Goal: Task Accomplishment & Management: Manage account settings

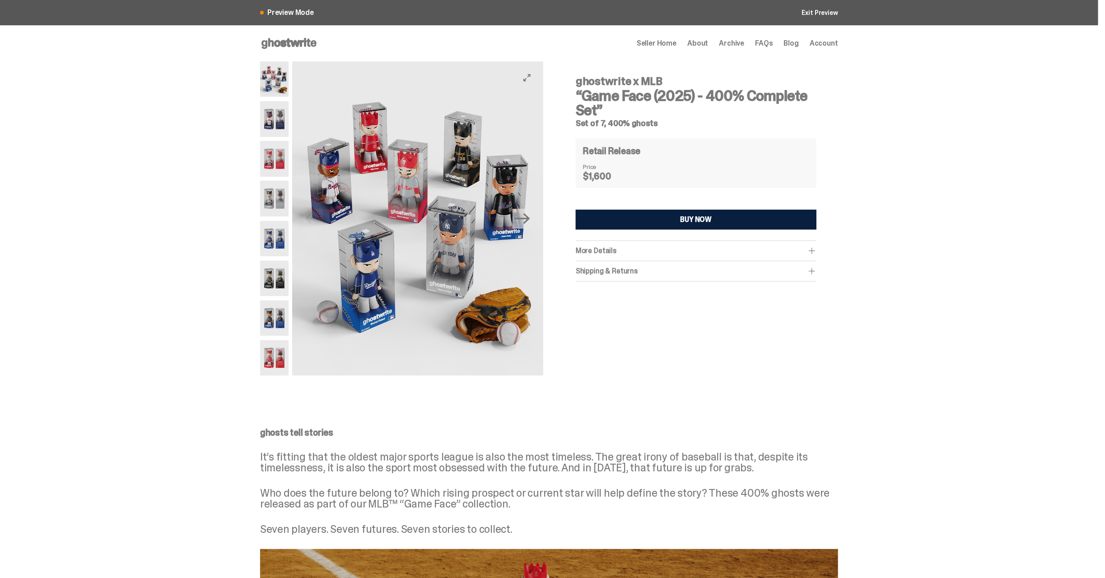
click at [282, 116] on img at bounding box center [274, 118] width 28 height 35
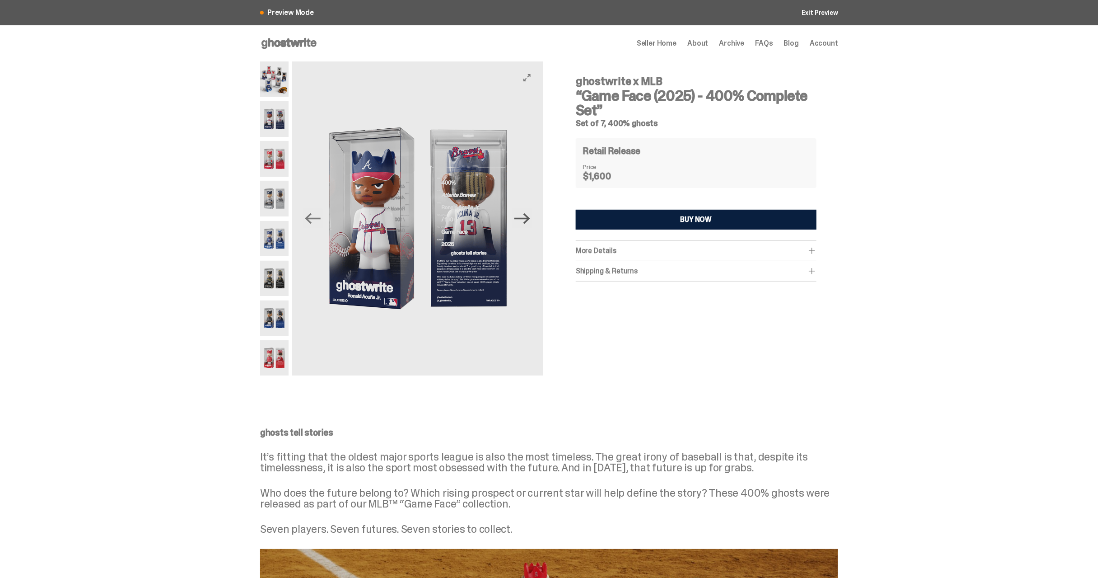
click at [527, 217] on icon "Next" at bounding box center [522, 218] width 16 height 16
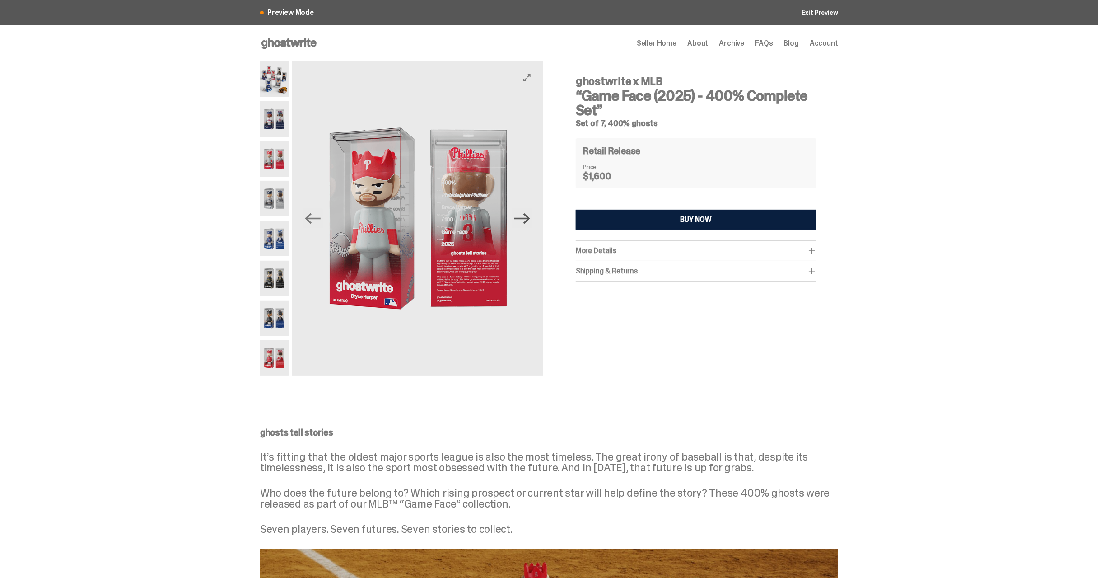
click at [527, 217] on icon "Next" at bounding box center [522, 218] width 16 height 16
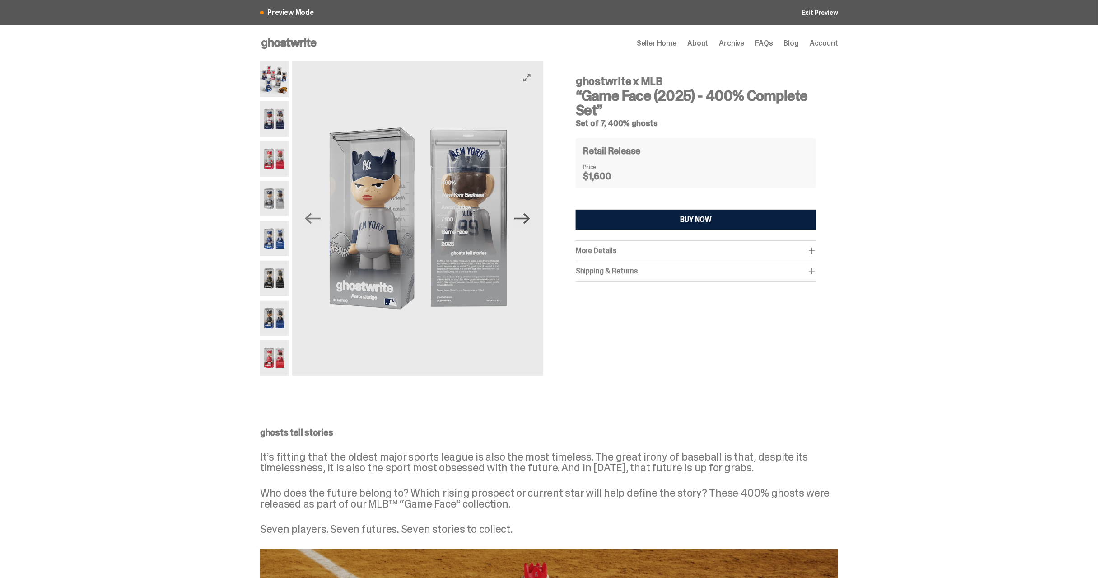
click at [527, 217] on icon "Next" at bounding box center [522, 218] width 16 height 16
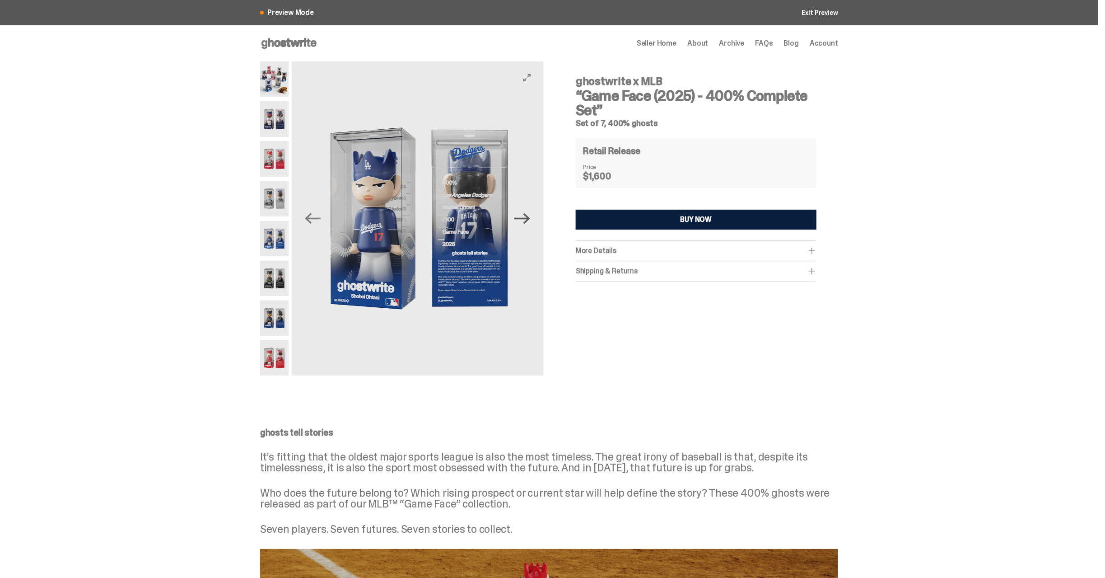
click at [527, 217] on icon "Next" at bounding box center [522, 218] width 16 height 16
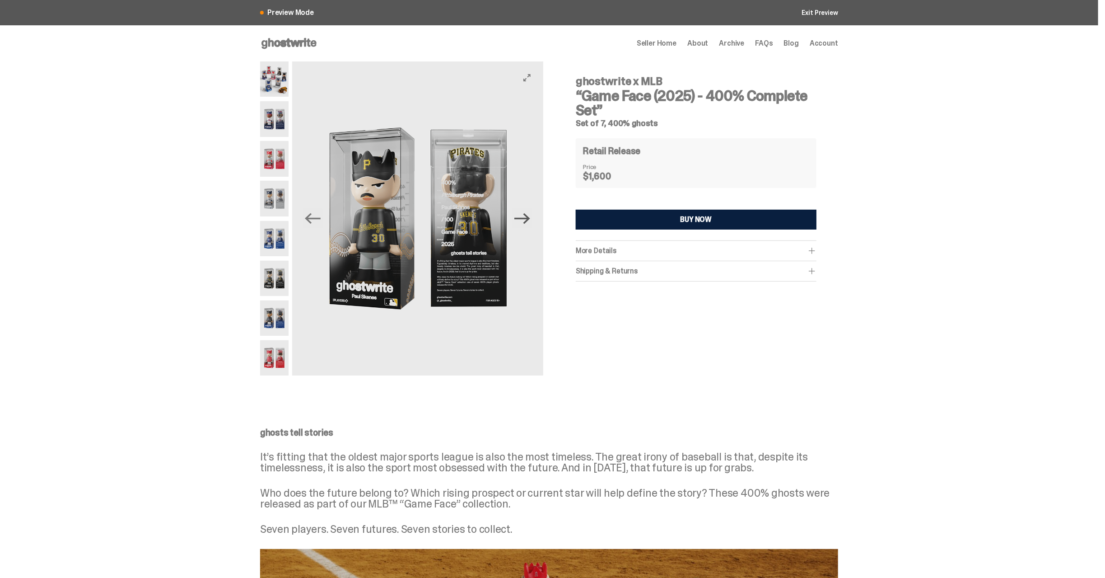
click at [527, 217] on icon "Next" at bounding box center [522, 218] width 16 height 16
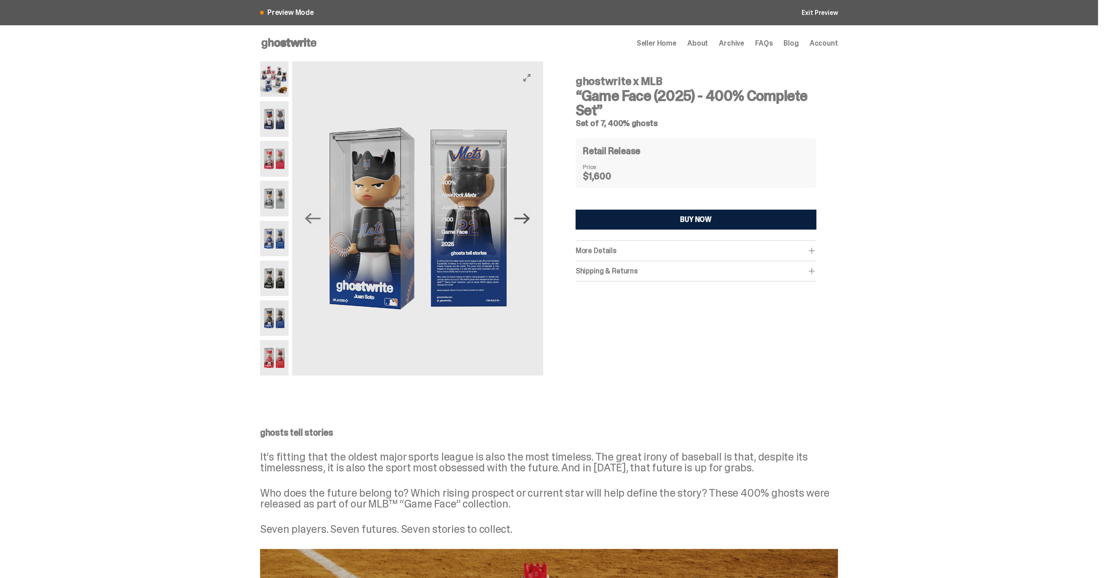
click at [527, 217] on icon "Next" at bounding box center [522, 218] width 16 height 16
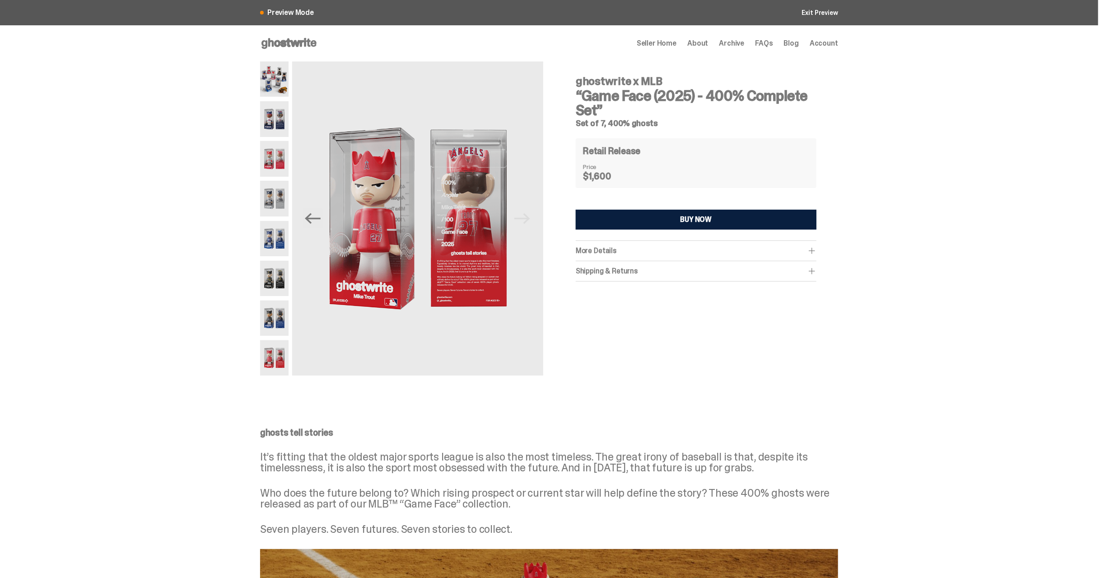
click at [830, 43] on span "Account" at bounding box center [824, 43] width 28 height 7
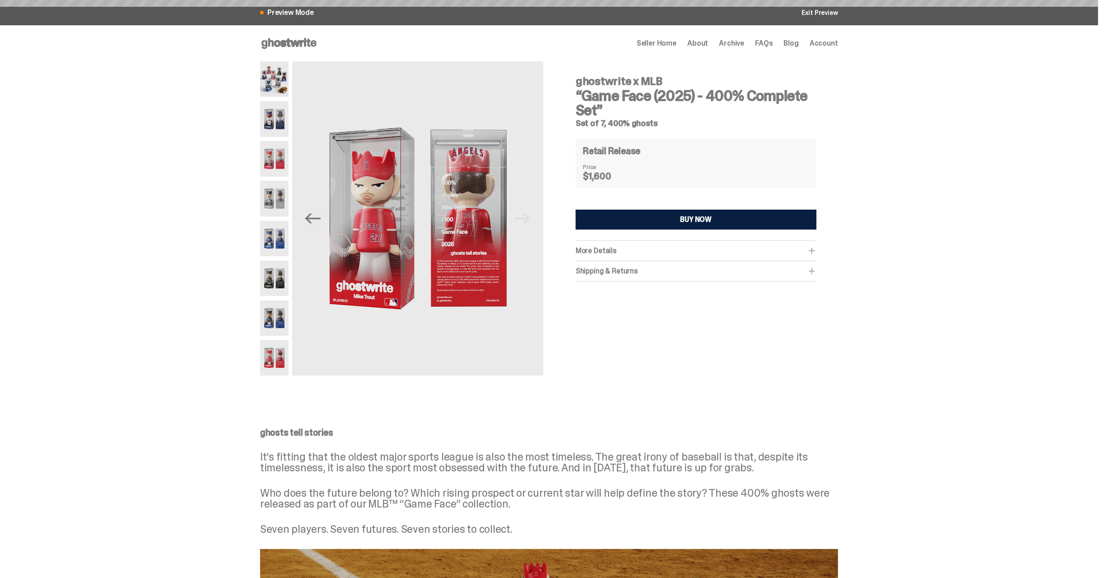
click at [676, 44] on span "Seller Home" at bounding box center [657, 43] width 40 height 7
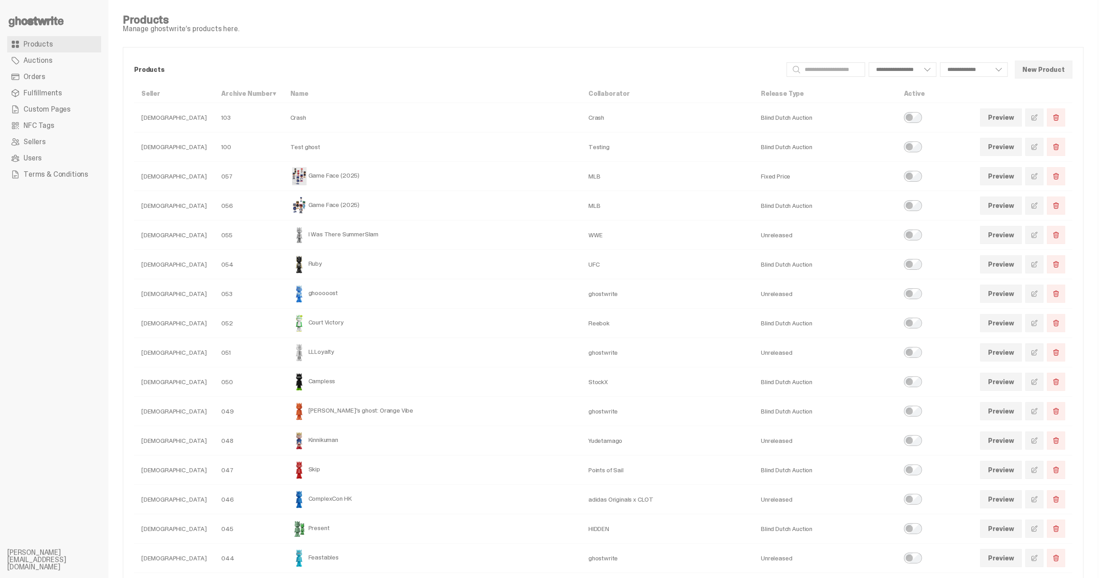
select select
click at [1037, 177] on link at bounding box center [1035, 176] width 18 height 18
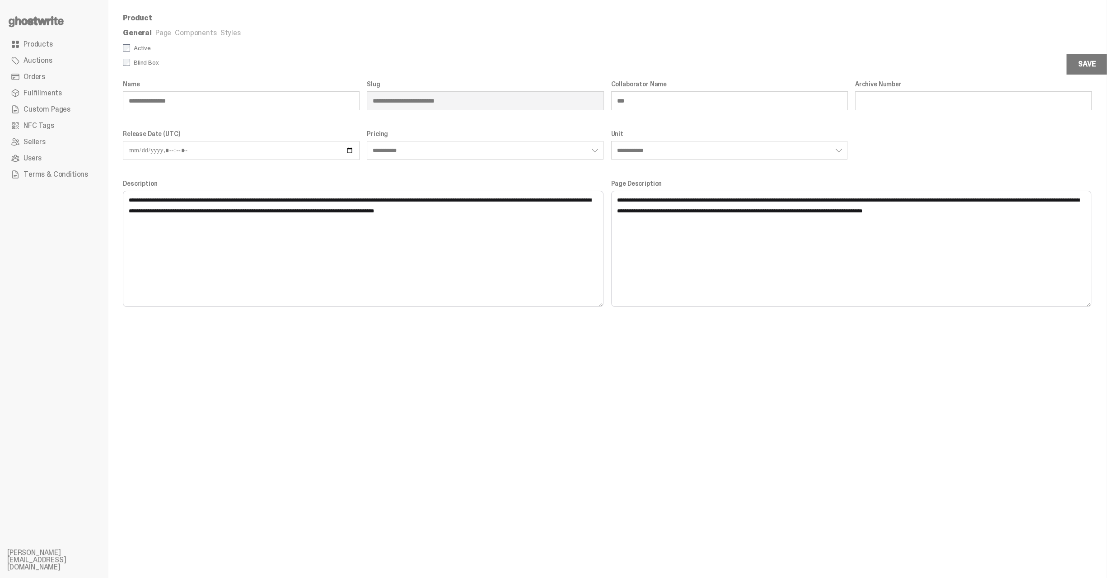
click at [208, 36] on link "Components" at bounding box center [196, 32] width 42 height 9
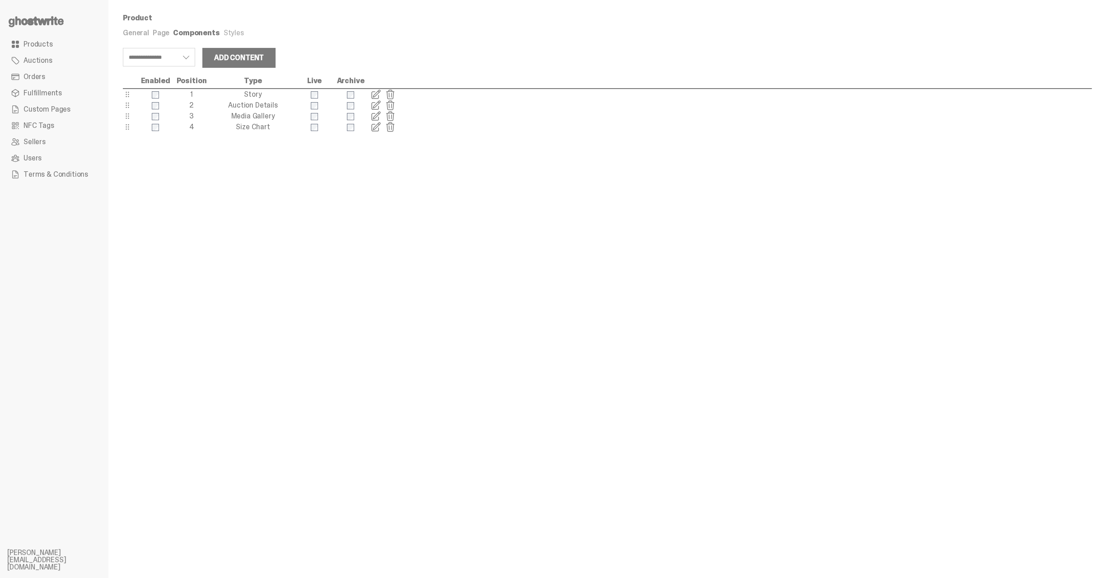
click at [373, 105] on span at bounding box center [375, 105] width 11 height 11
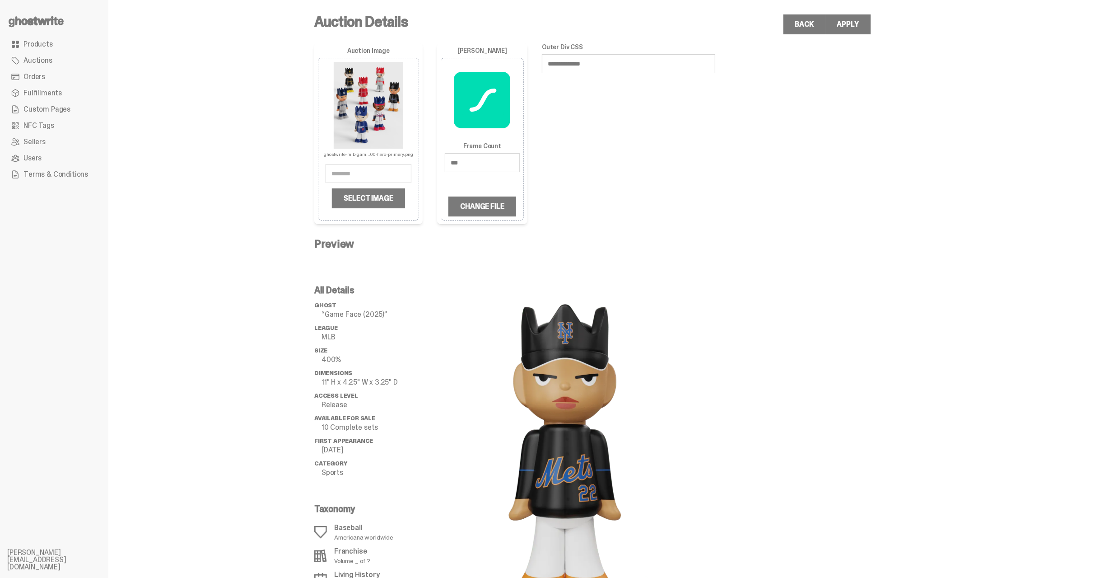
drag, startPoint x: 431, startPoint y: 158, endPoint x: 376, endPoint y: 155, distance: 54.7
click at [376, 155] on div "**********" at bounding box center [514, 133] width 401 height 181
type input "***"
click at [859, 23] on div "Apply" at bounding box center [848, 24] width 22 height 7
click at [43, 46] on span "Products" at bounding box center [37, 44] width 29 height 7
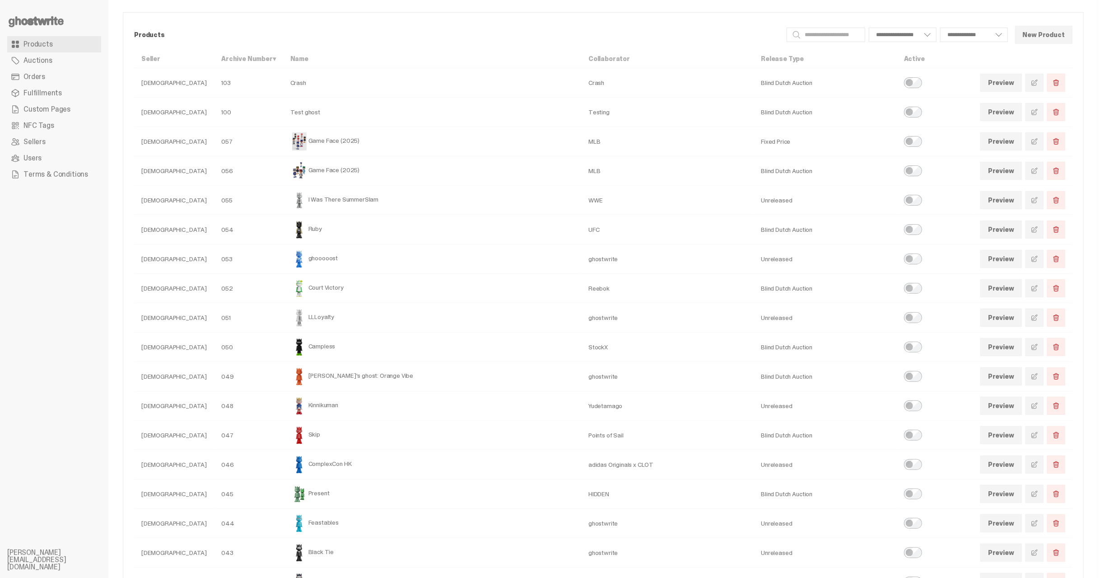
scroll to position [50, 0]
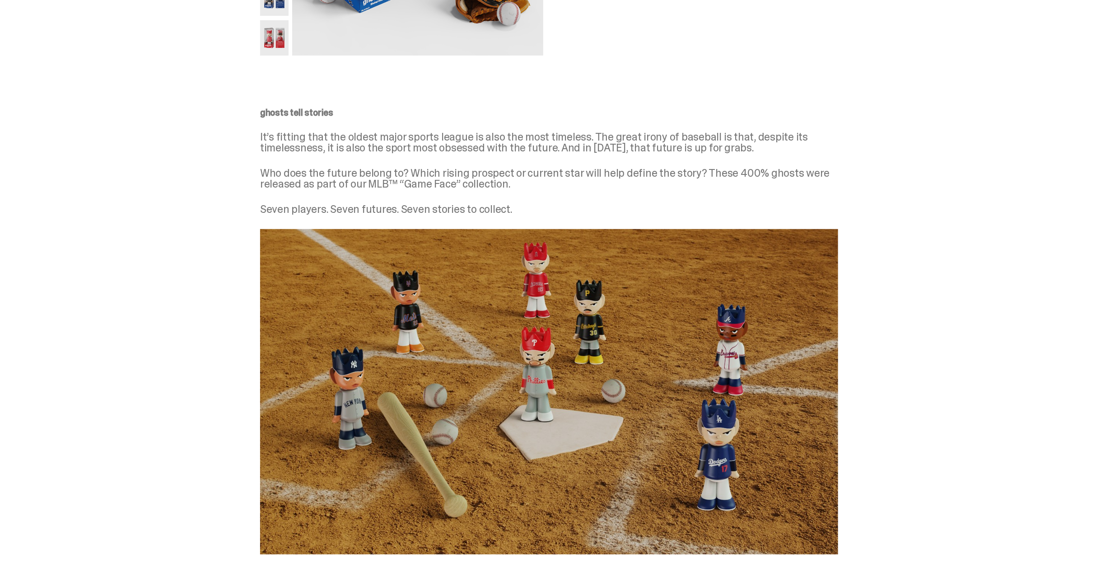
scroll to position [301, 0]
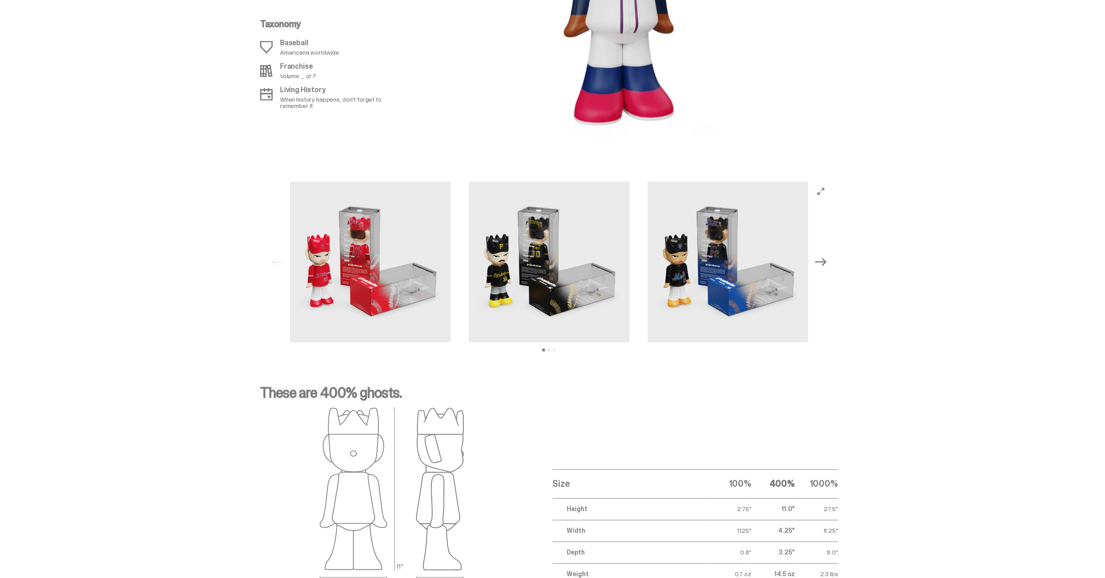
scroll to position [1154, 0]
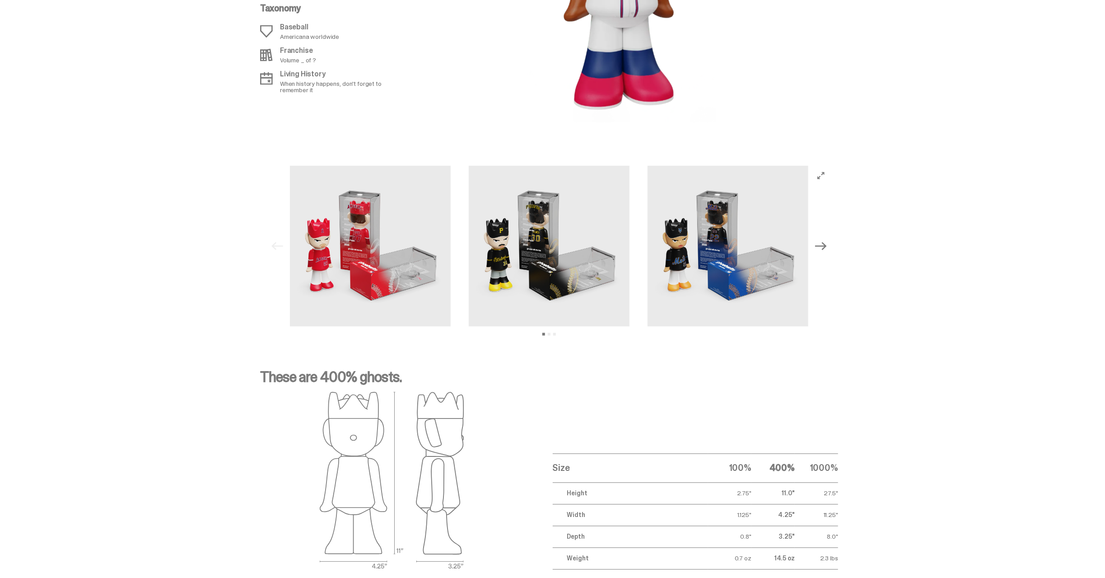
click at [825, 245] on icon "Next" at bounding box center [821, 246] width 12 height 8
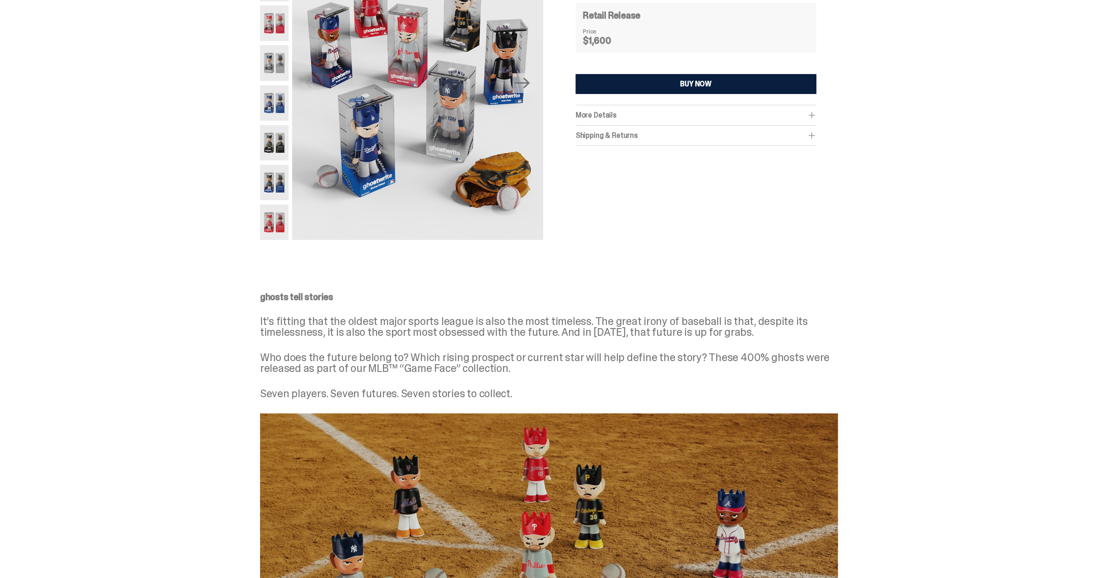
scroll to position [131, 0]
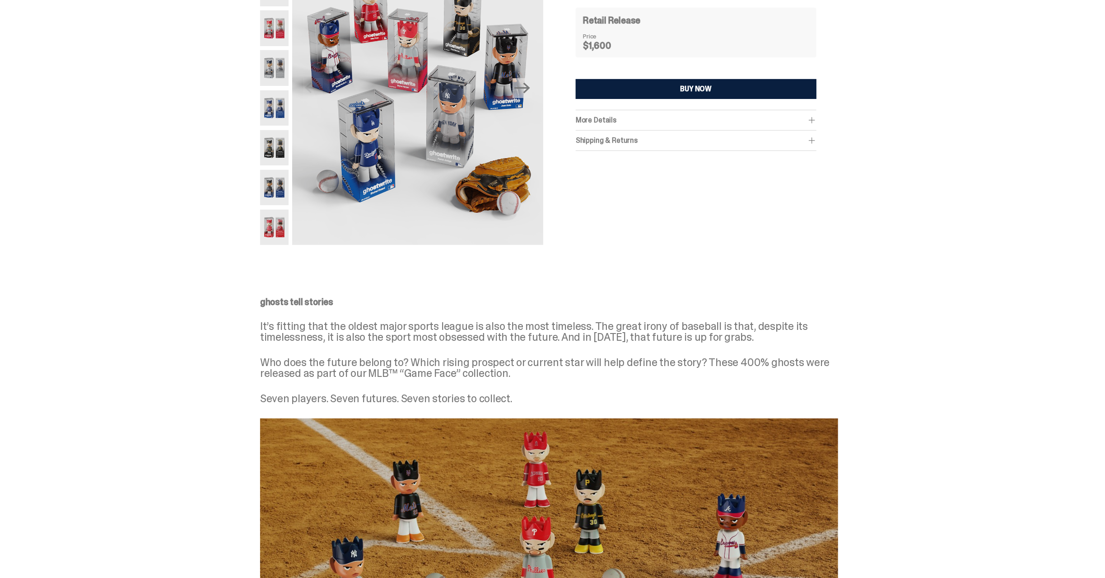
click at [615, 119] on span "More Details" at bounding box center [596, 119] width 41 height 9
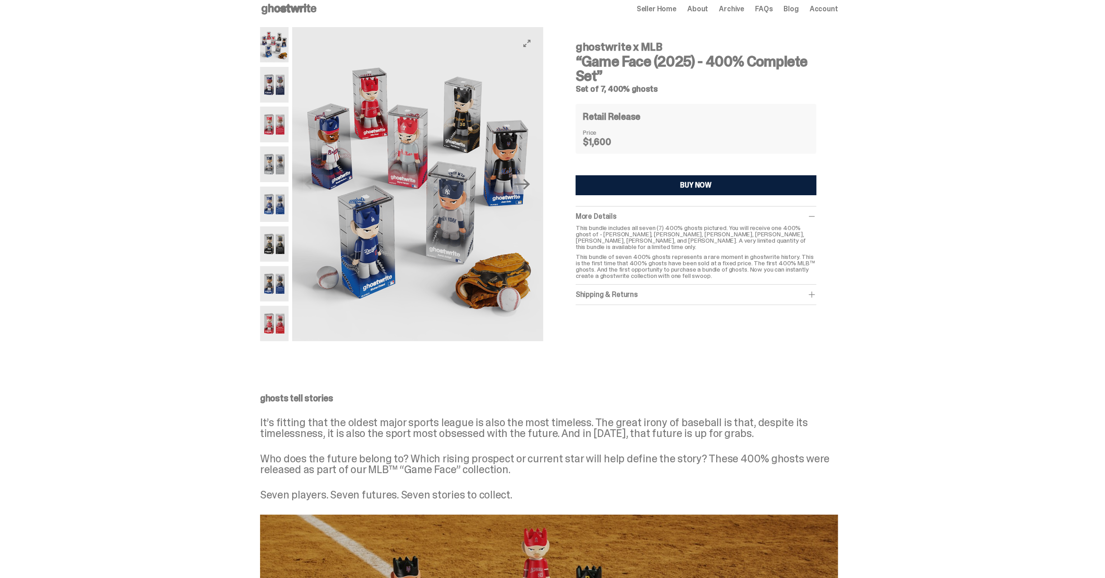
scroll to position [30, 0]
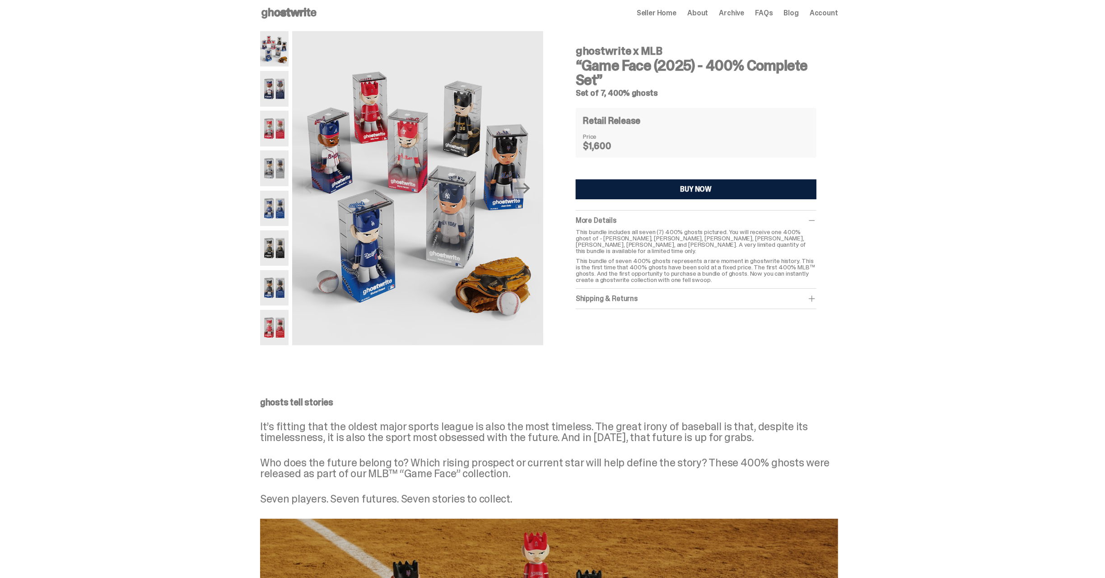
click at [281, 331] on img at bounding box center [274, 327] width 28 height 35
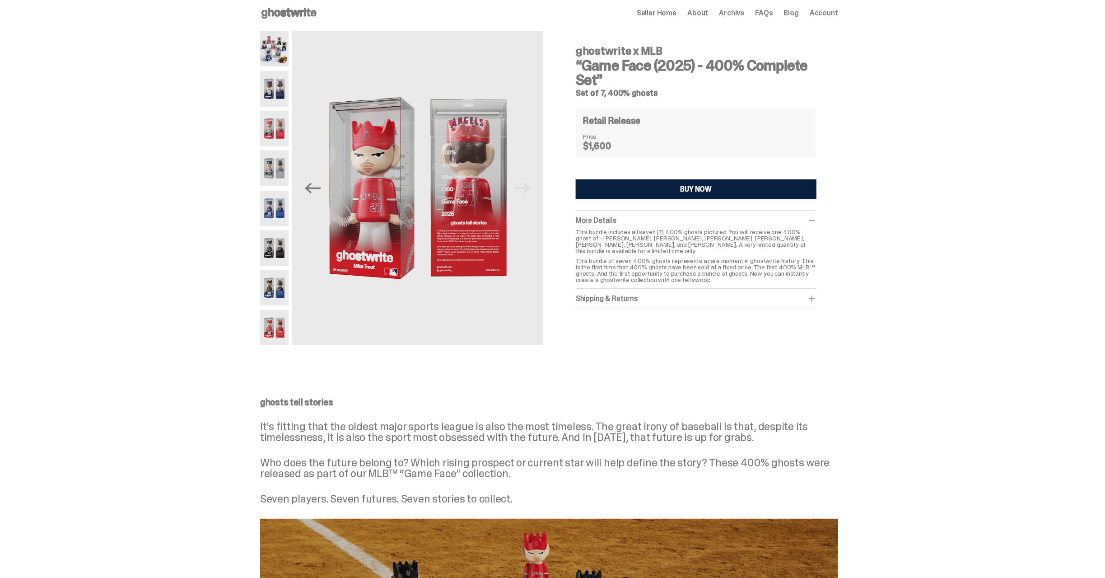
click at [280, 286] on img at bounding box center [274, 287] width 28 height 35
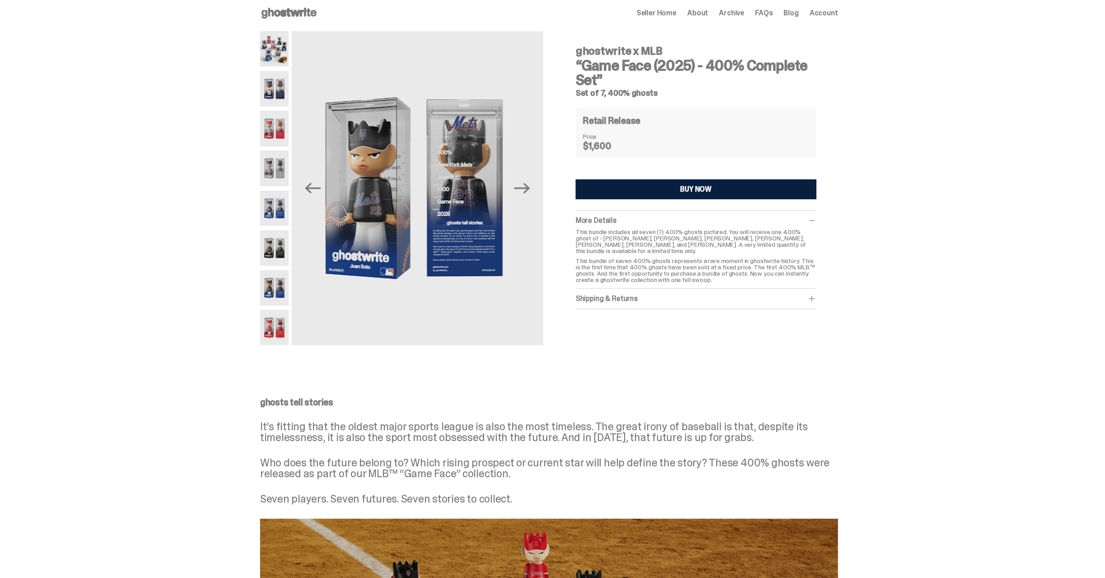
click at [279, 250] on img at bounding box center [274, 247] width 28 height 35
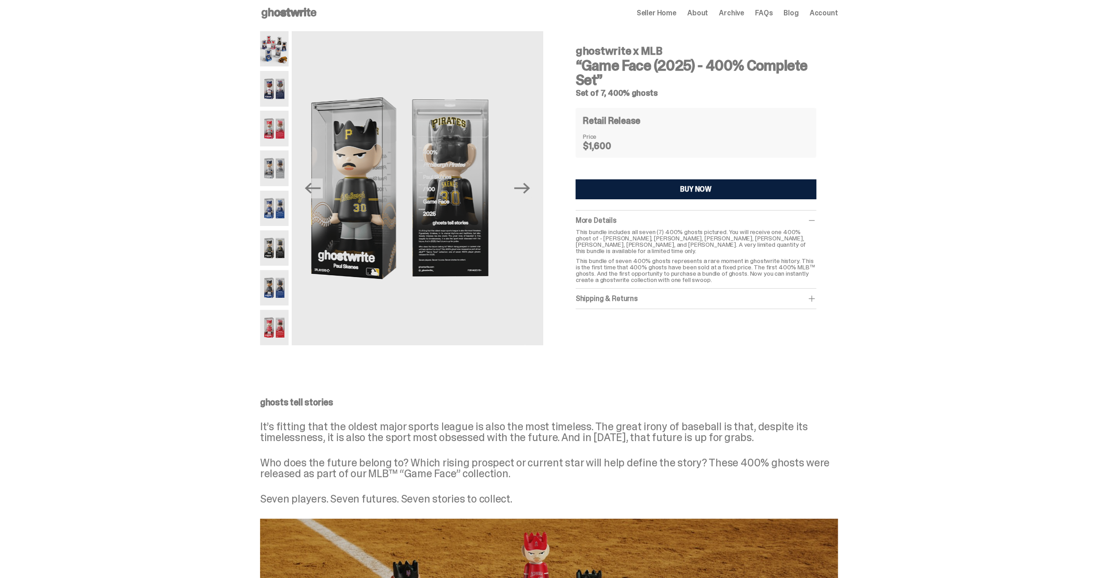
click at [267, 205] on img at bounding box center [274, 208] width 28 height 35
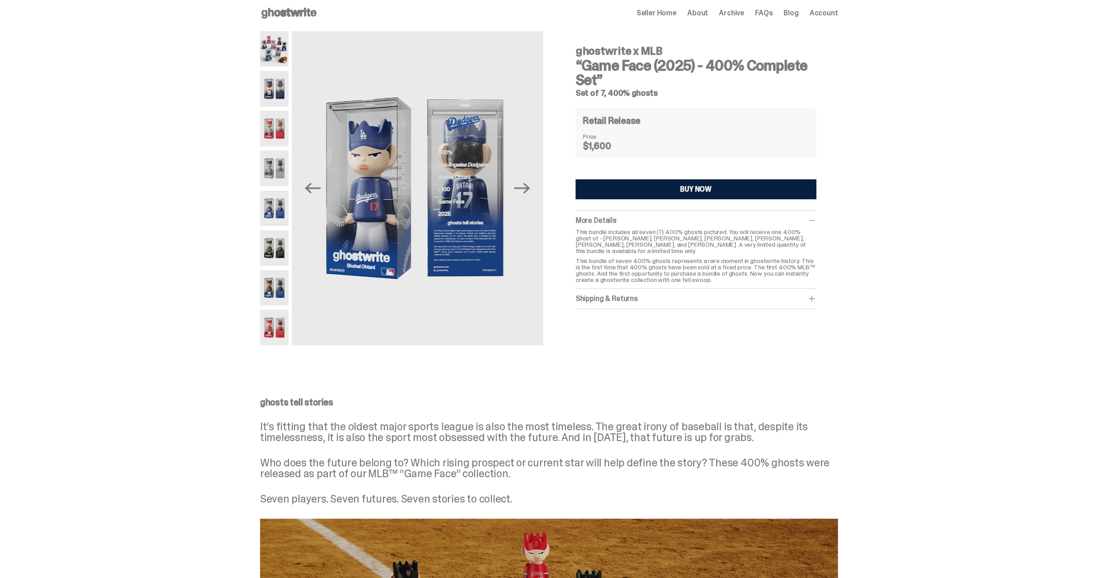
click at [274, 174] on img at bounding box center [274, 167] width 28 height 35
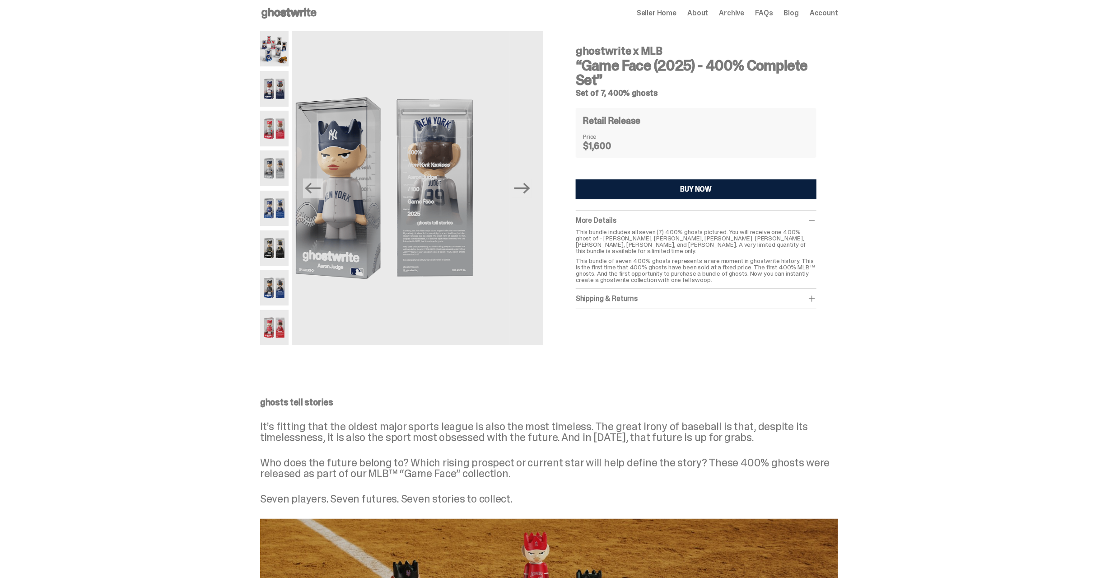
click at [275, 137] on img at bounding box center [274, 128] width 28 height 35
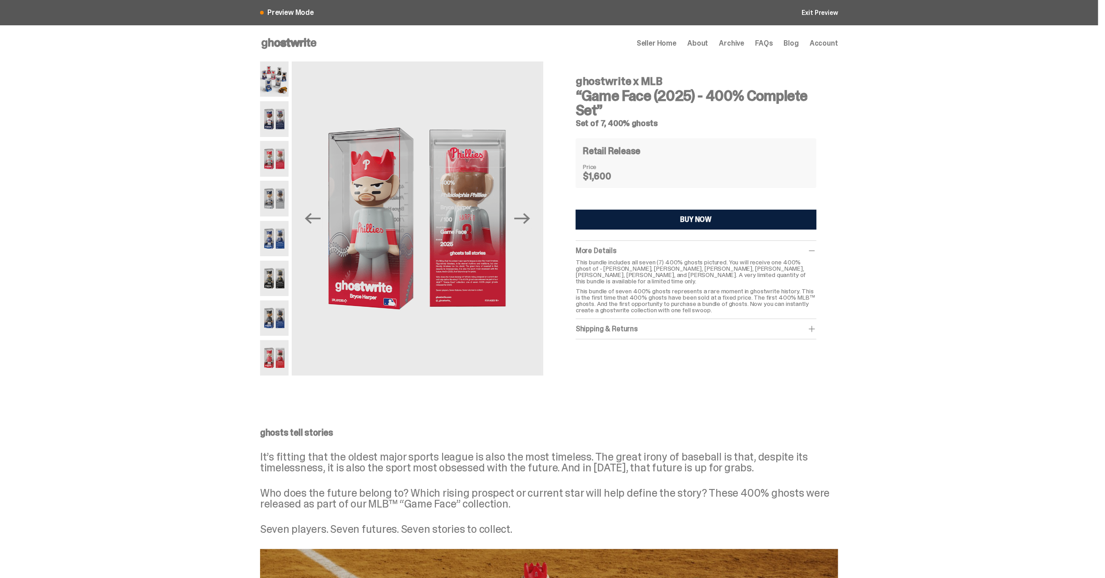
click at [275, 120] on img at bounding box center [274, 118] width 28 height 35
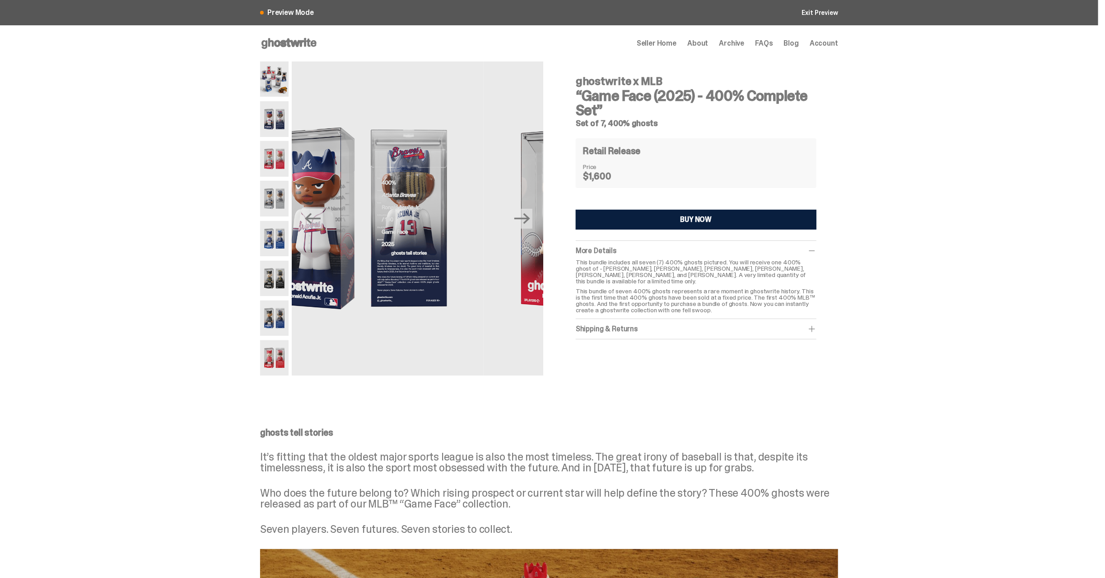
click at [270, 83] on img at bounding box center [274, 78] width 28 height 35
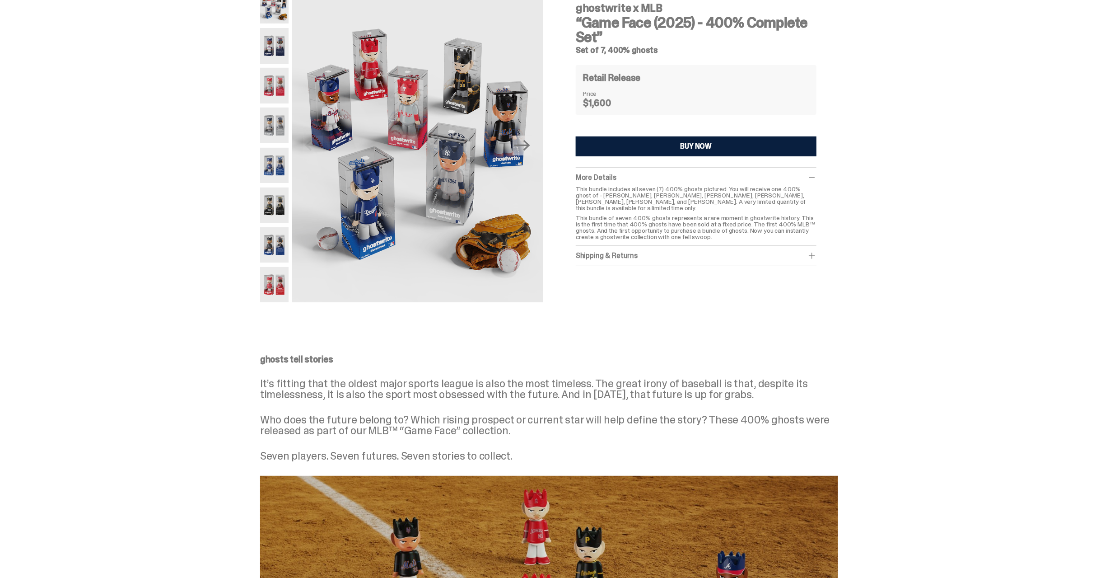
scroll to position [200, 0]
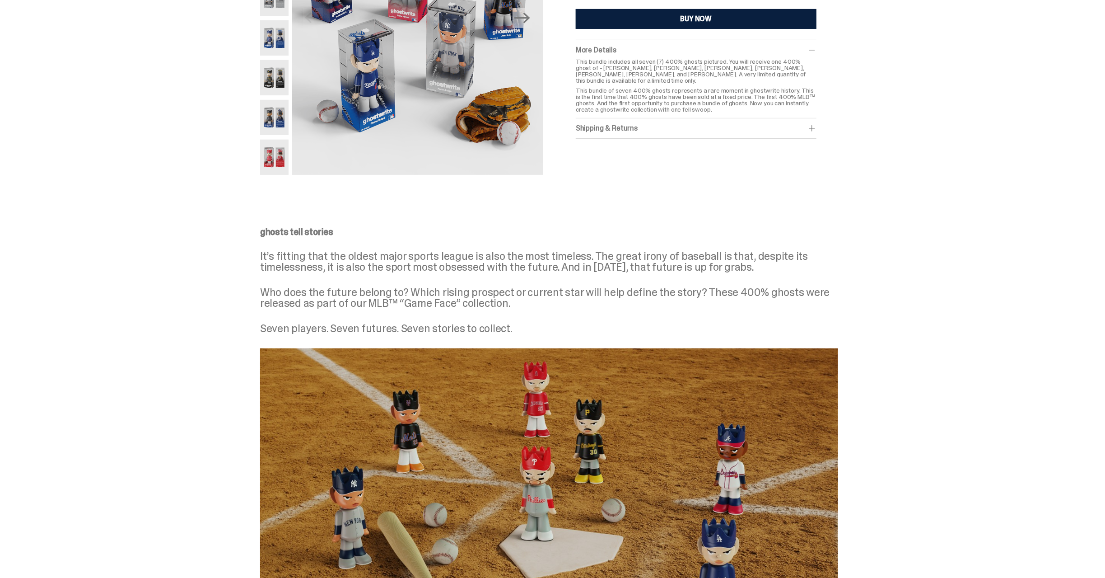
click at [635, 124] on div "Shipping & Returns" at bounding box center [696, 128] width 241 height 9
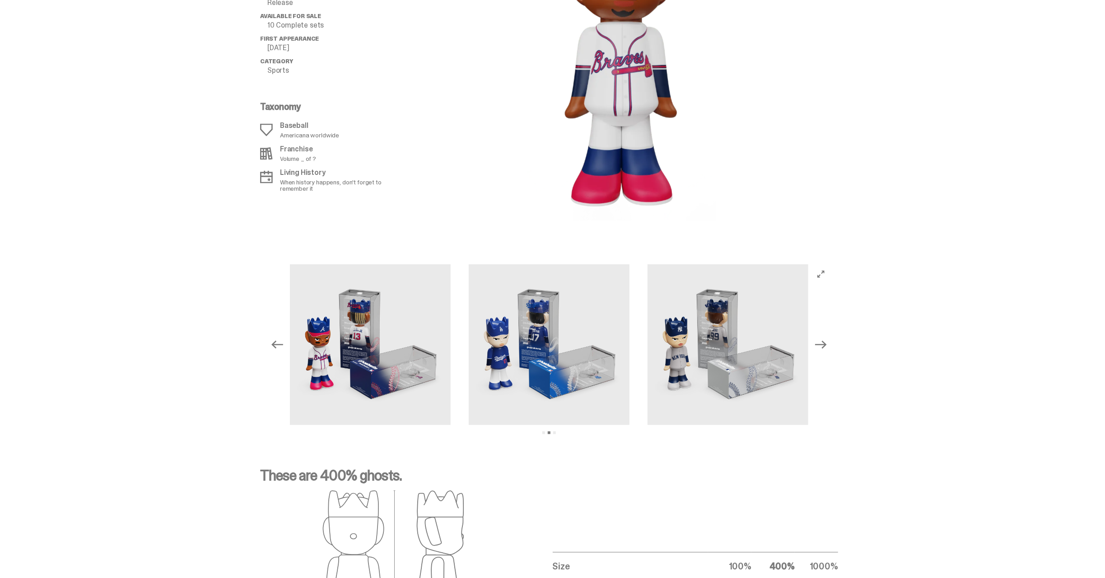
scroll to position [1154, 0]
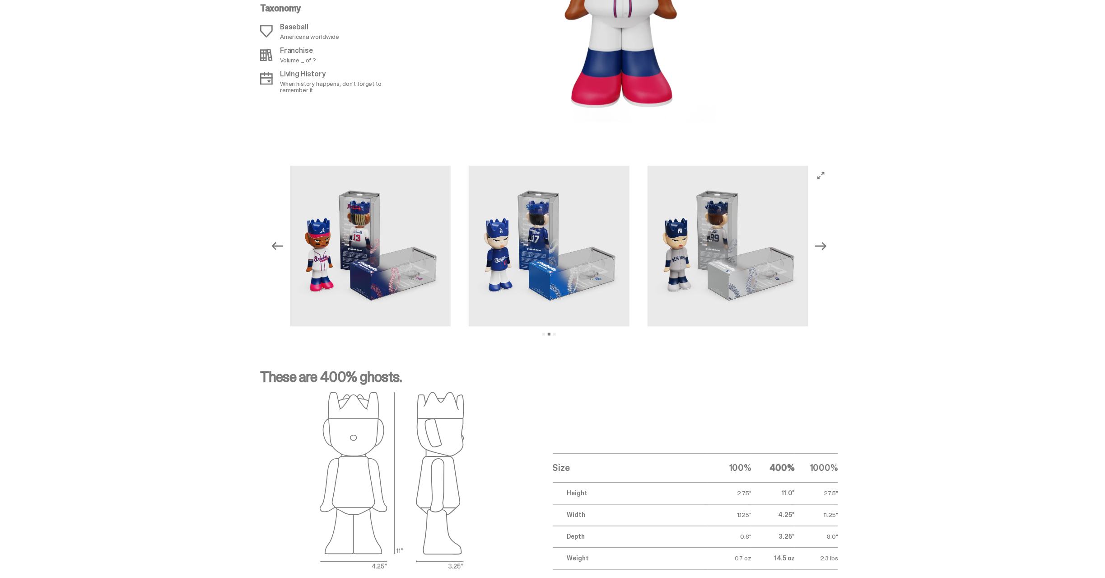
click at [826, 244] on icon "Next" at bounding box center [821, 246] width 12 height 12
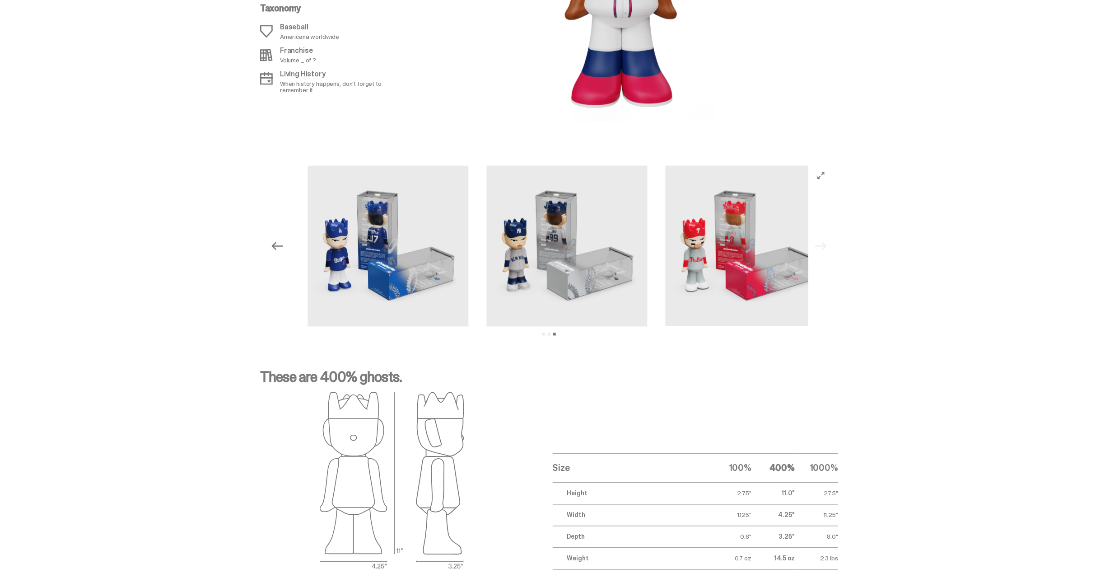
click at [826, 244] on div "Previous Next View slide 1 View slide 2 View slide 3" at bounding box center [549, 246] width 564 height 161
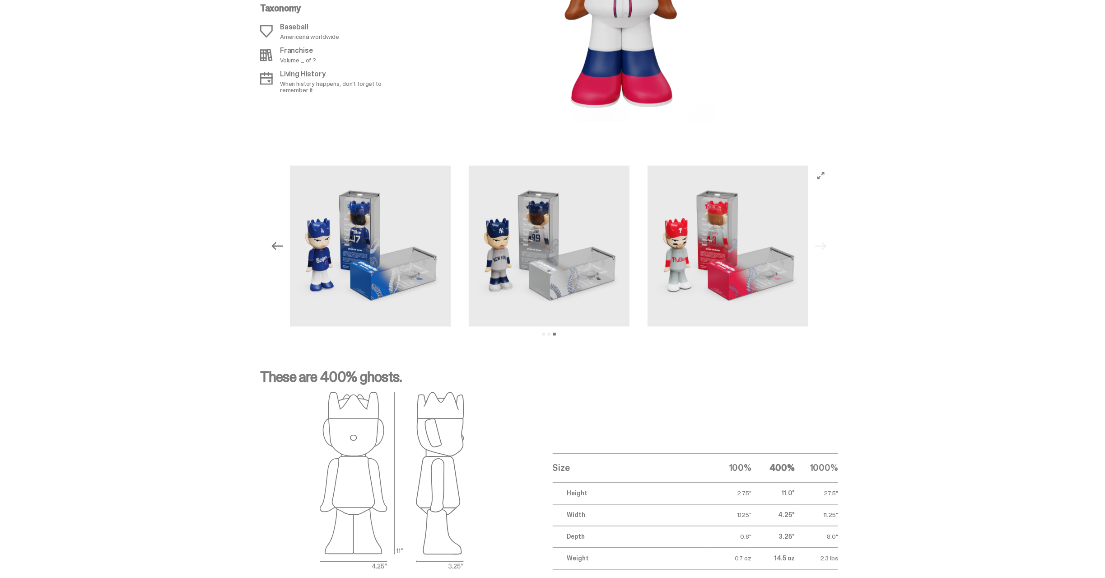
click at [826, 242] on div "Previous Next View slide 1 View slide 2 View slide 3" at bounding box center [549, 246] width 564 height 161
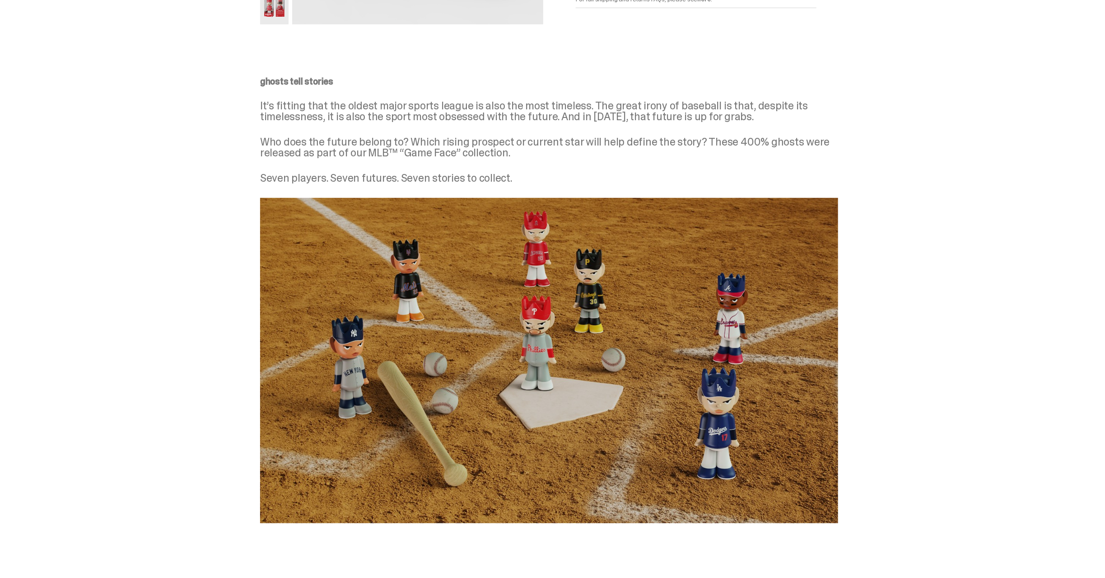
scroll to position [0, 0]
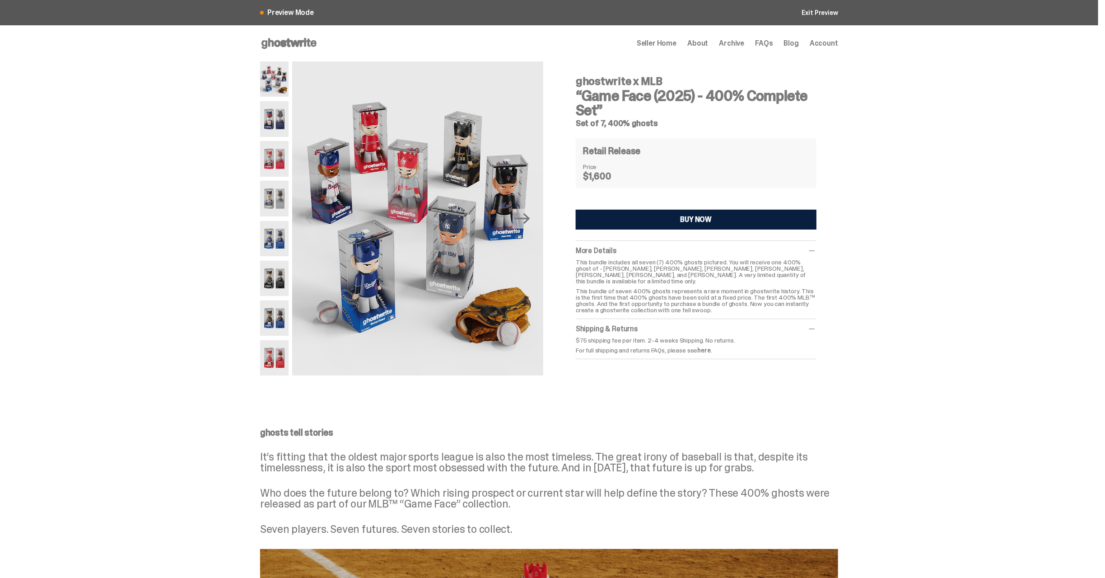
click at [277, 42] on icon at bounding box center [289, 43] width 58 height 14
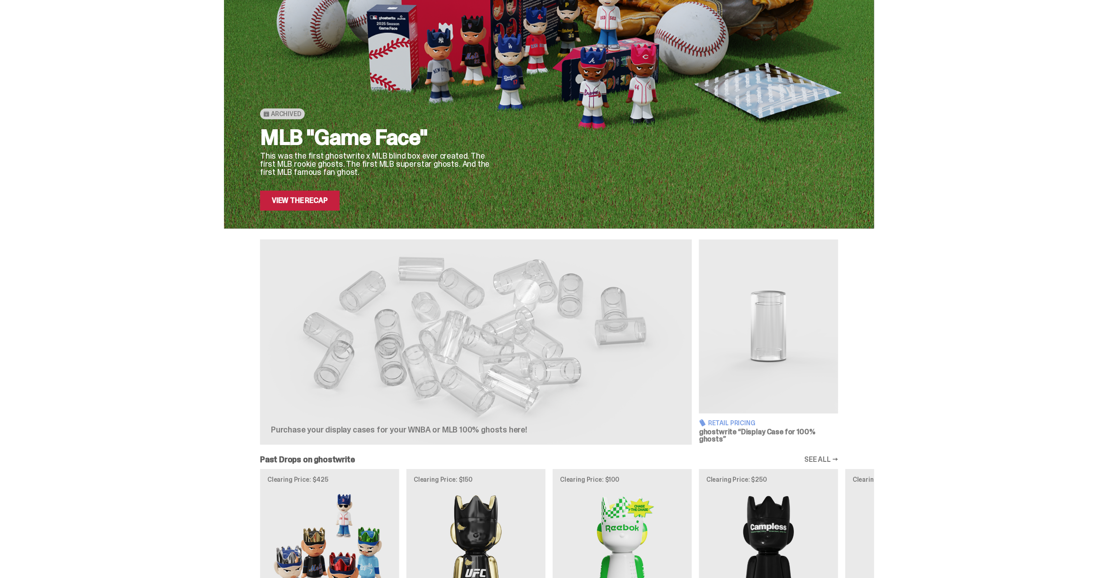
scroll to position [200, 0]
